Goal: Information Seeking & Learning: Learn about a topic

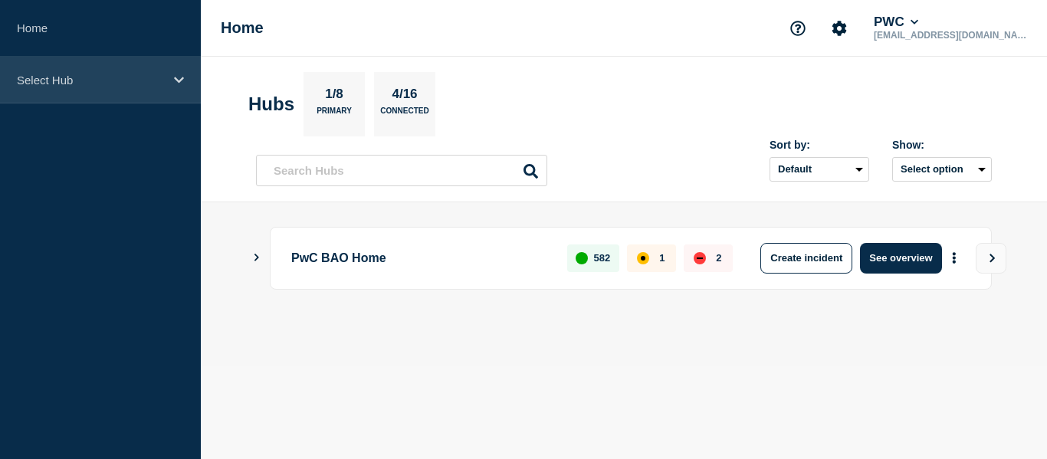
click at [59, 80] on p "Select Hub" at bounding box center [90, 80] width 147 height 13
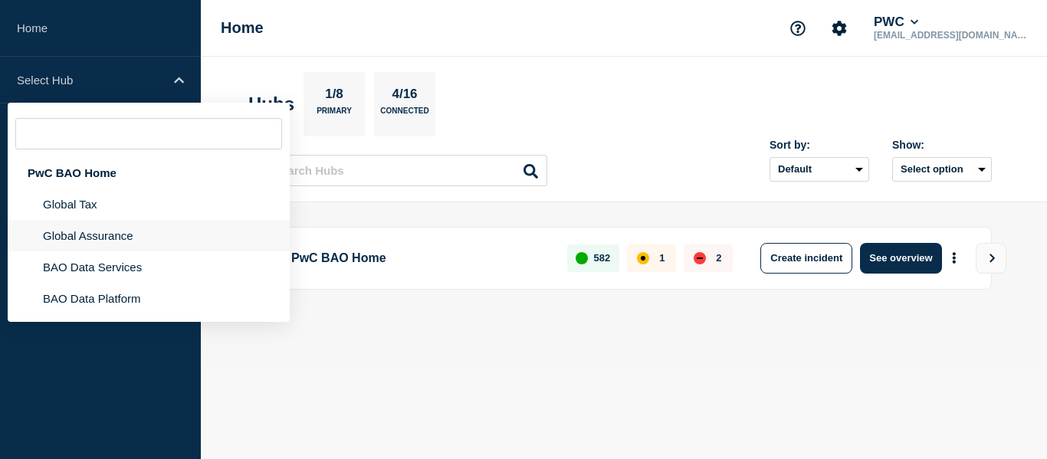
click at [70, 251] on li "Global Assurance" at bounding box center [149, 266] width 282 height 31
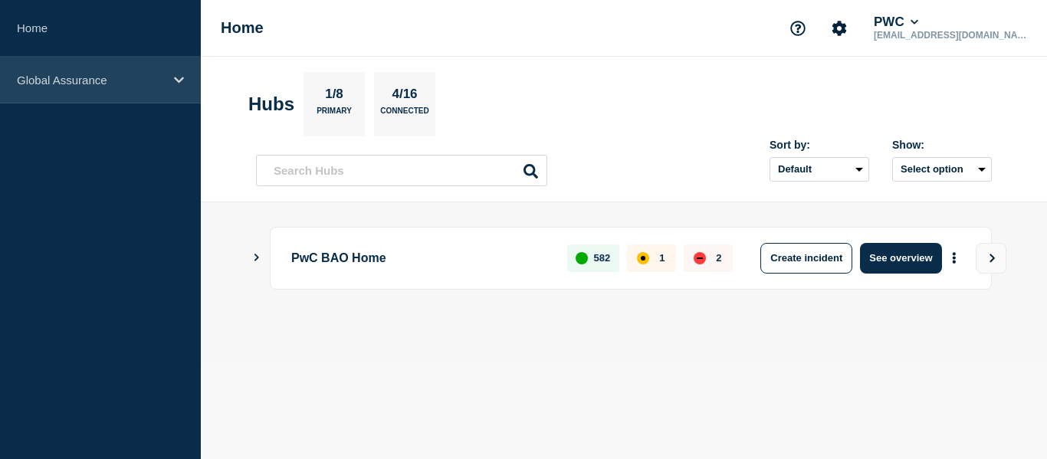
click at [146, 102] on div "Global Assurance" at bounding box center [100, 80] width 201 height 47
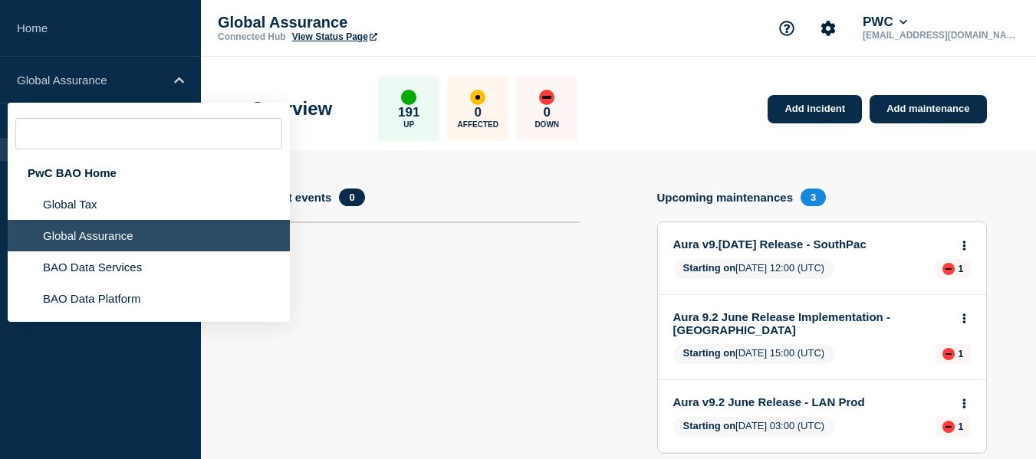
click at [97, 241] on li "Global Assurance" at bounding box center [149, 235] width 282 height 31
click at [704, 245] on link "Aura v9.2 June 2025 Release - SouthPac" at bounding box center [811, 244] width 277 height 13
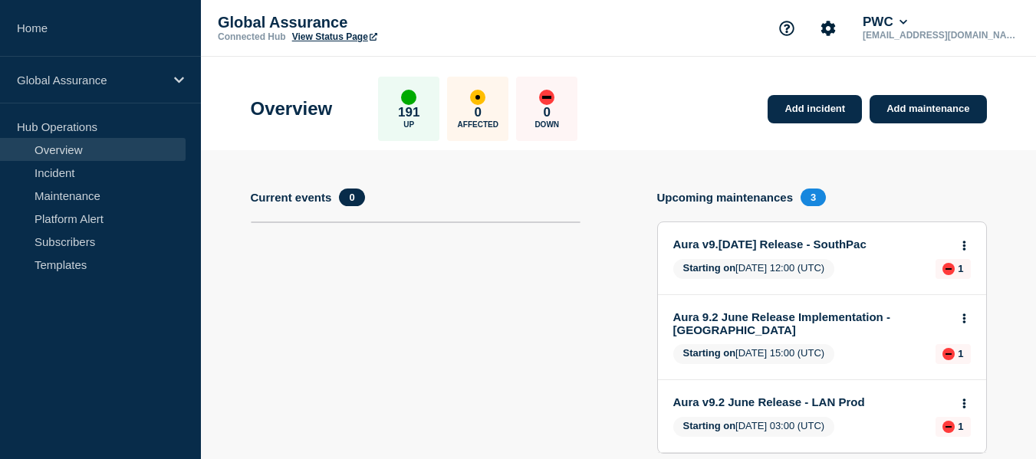
click at [774, 236] on div "Aura v9.2 June 2025 Release - SouthPac Starting on 2025-08-14 12:00 (UTC) 1" at bounding box center [822, 258] width 328 height 72
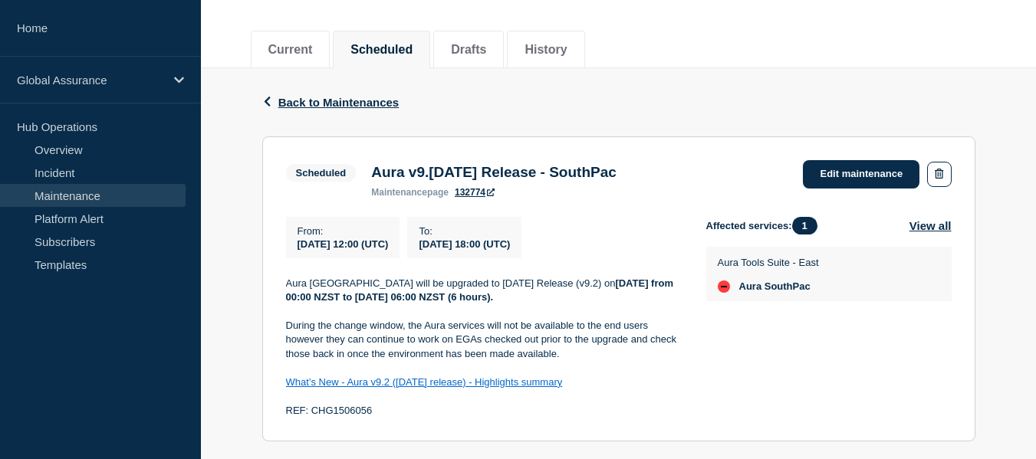
scroll to position [184, 0]
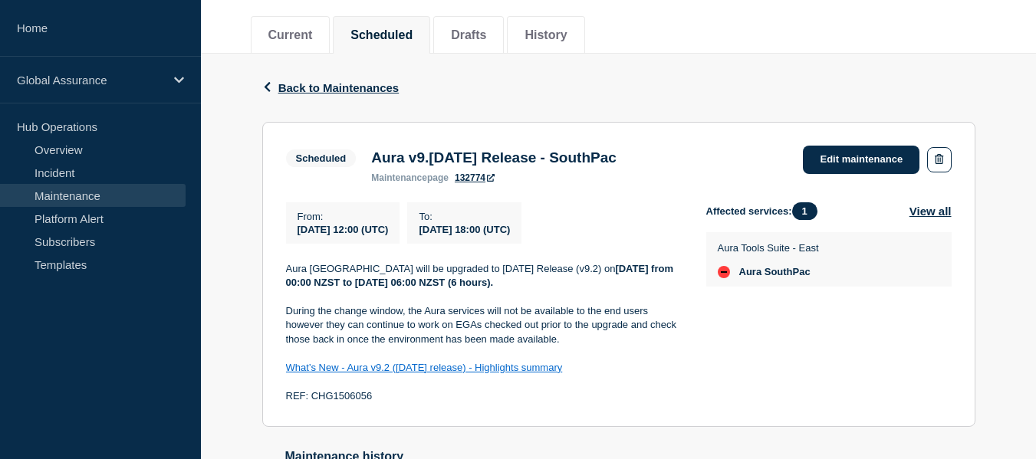
click at [1019, 348] on div "Back Back to Maintenances Scheduled Aura v9.2 June 2025 Release - SouthPac From…" at bounding box center [618, 306] width 835 height 504
